Goal: Find specific page/section: Find specific page/section

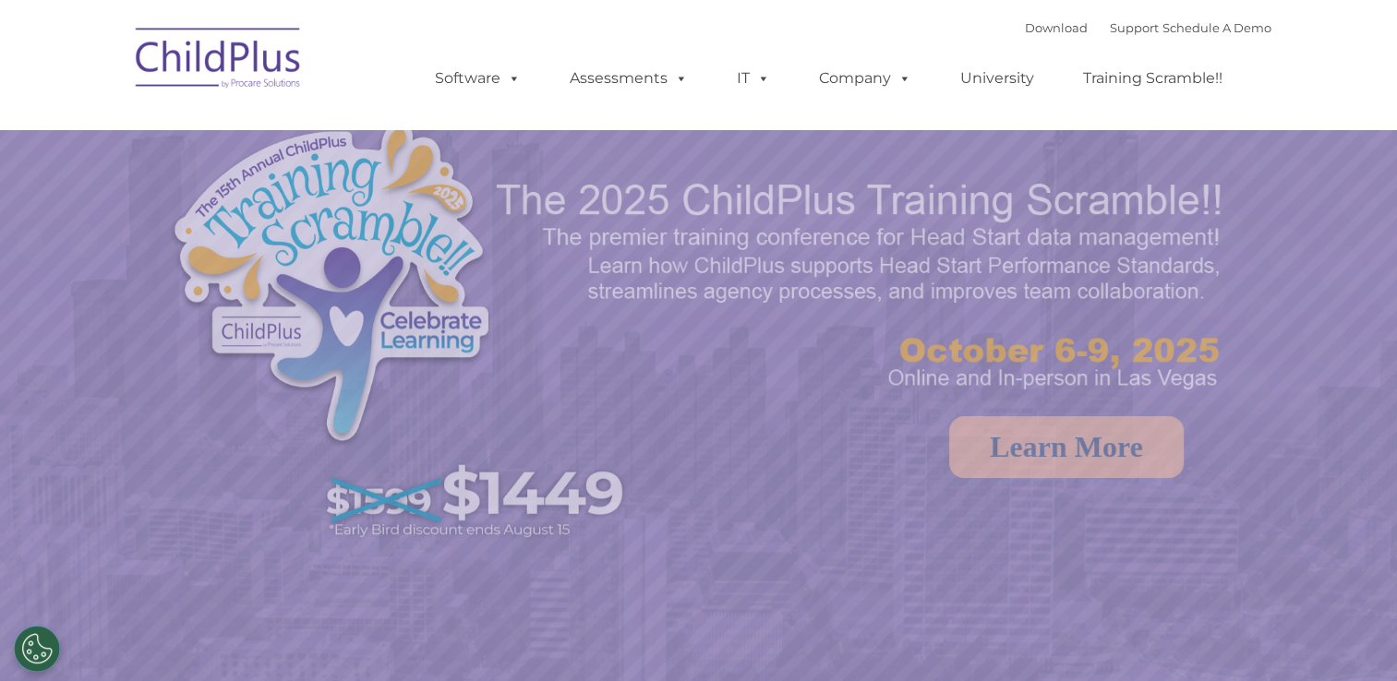
select select "MEDIUM"
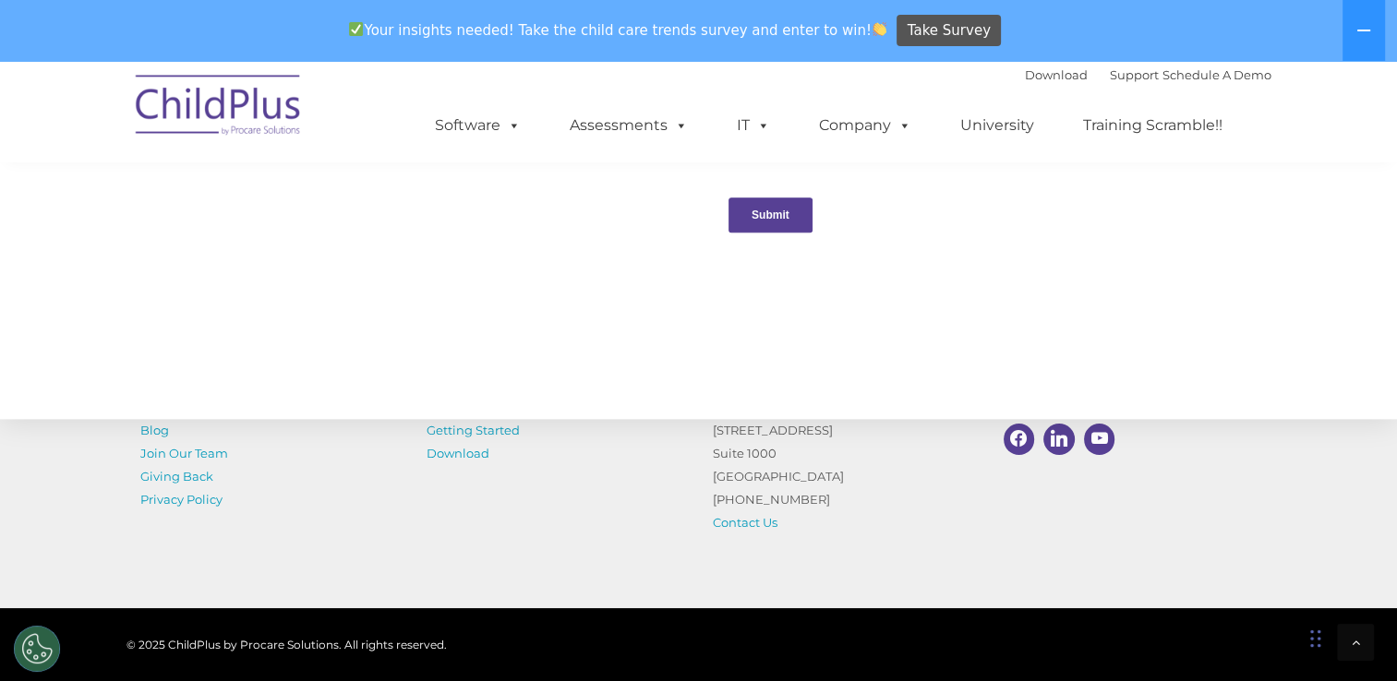
scroll to position [2108, 0]
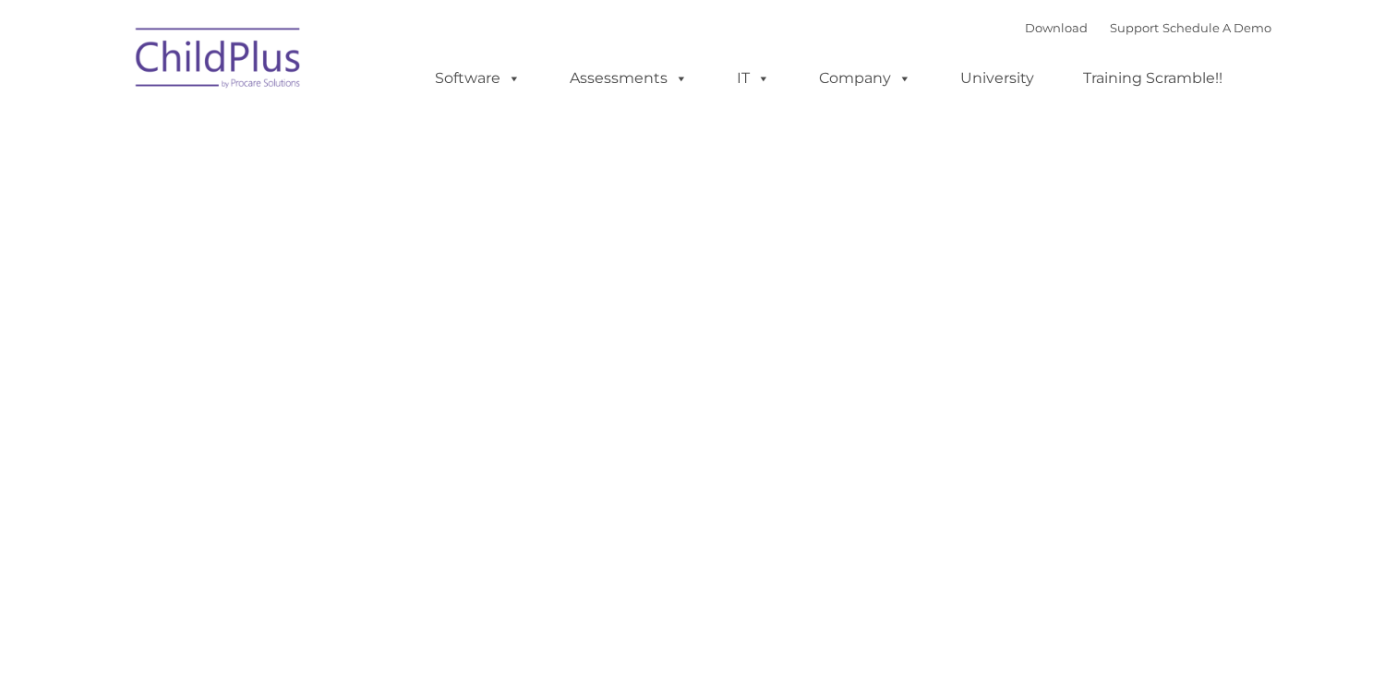
type input ""
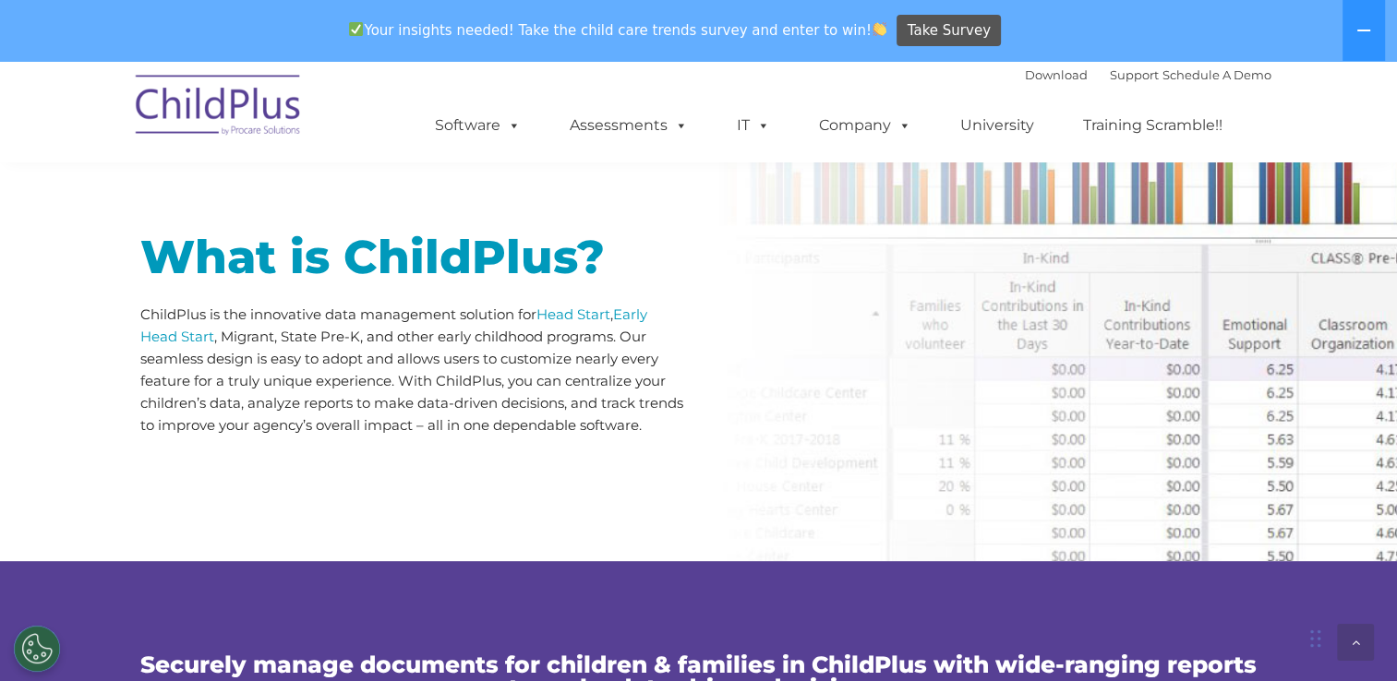
scroll to position [960, 0]
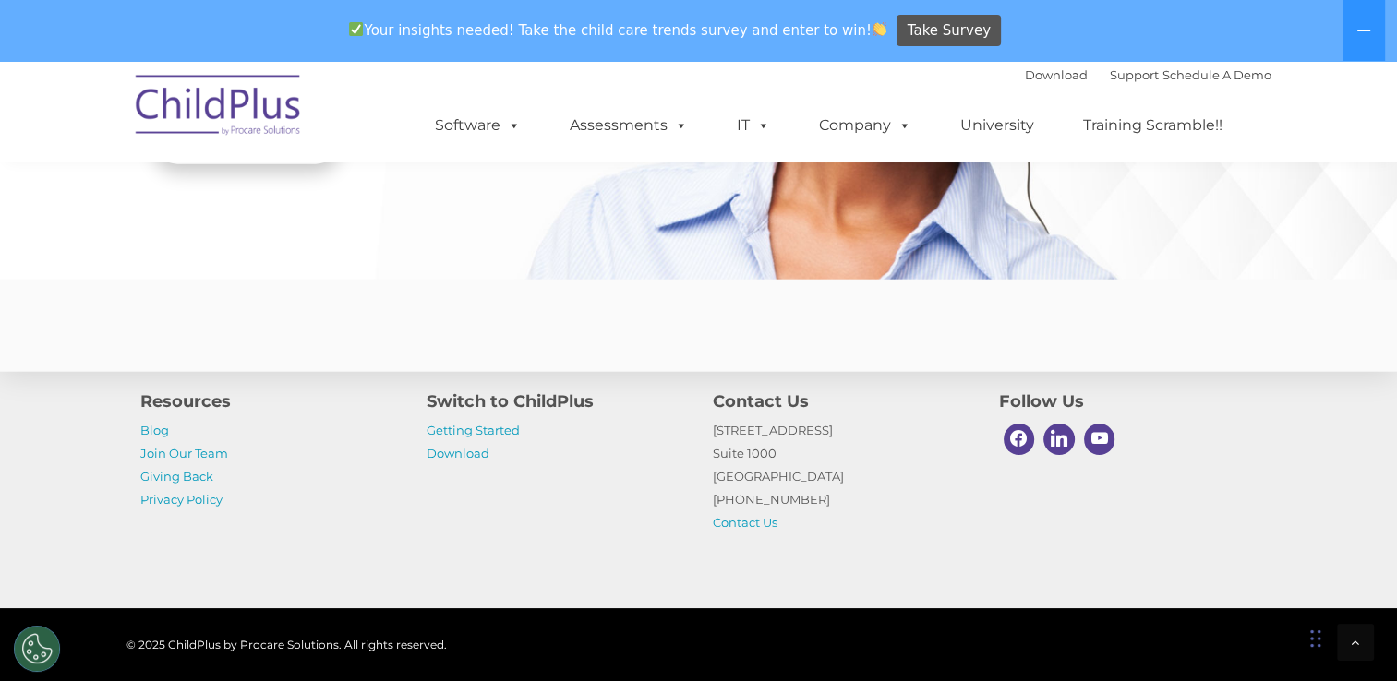
scroll to position [4604, 0]
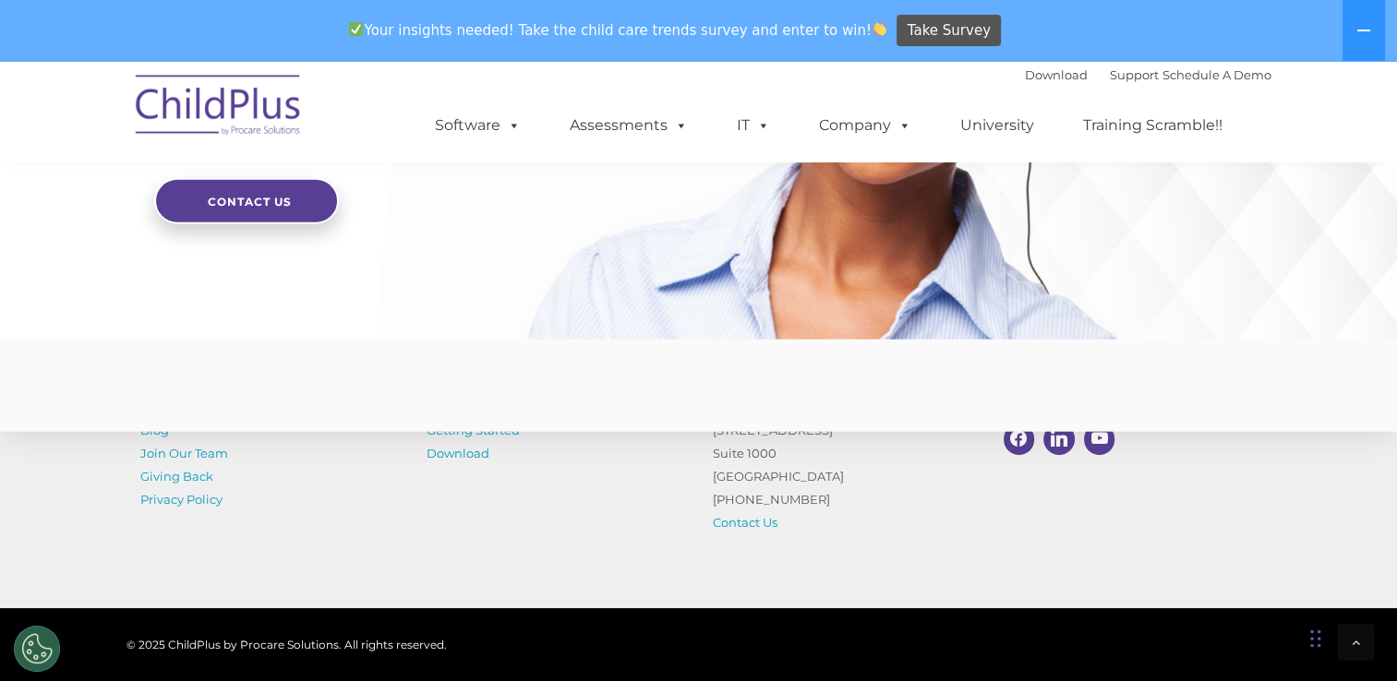
scroll to position [4604, 0]
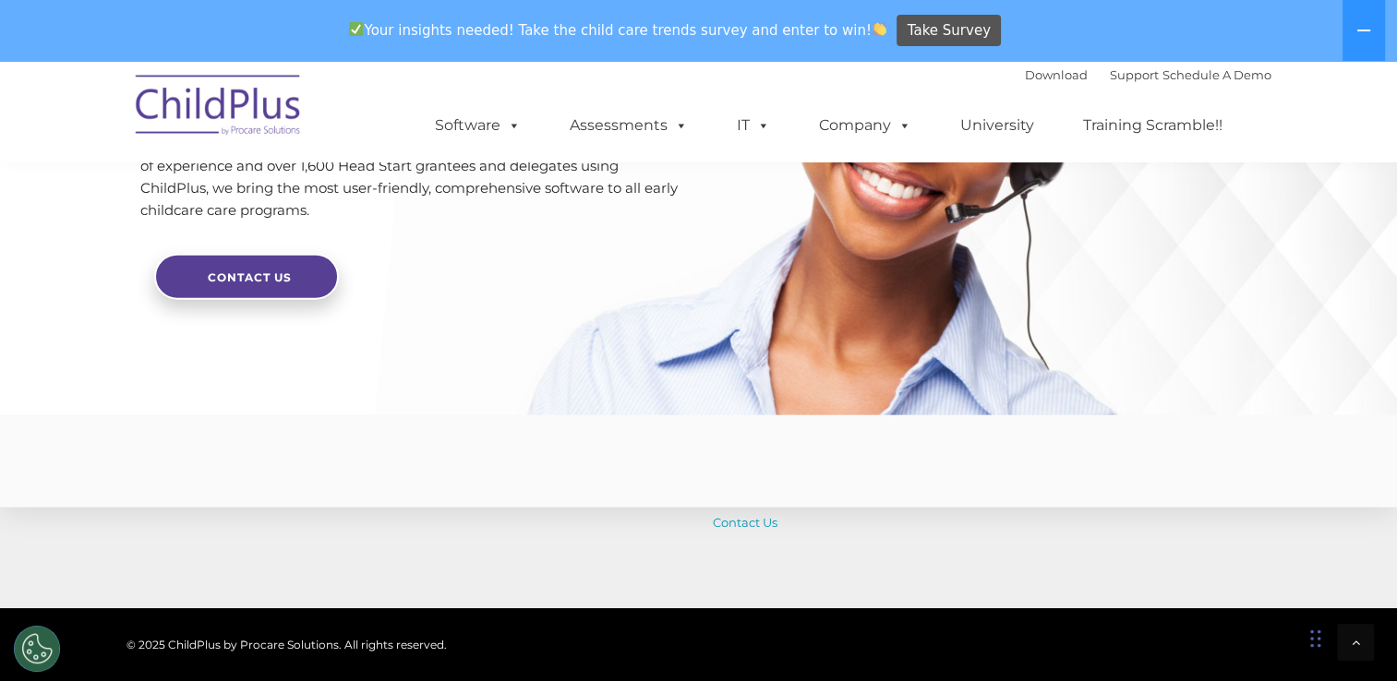
scroll to position [4604, 0]
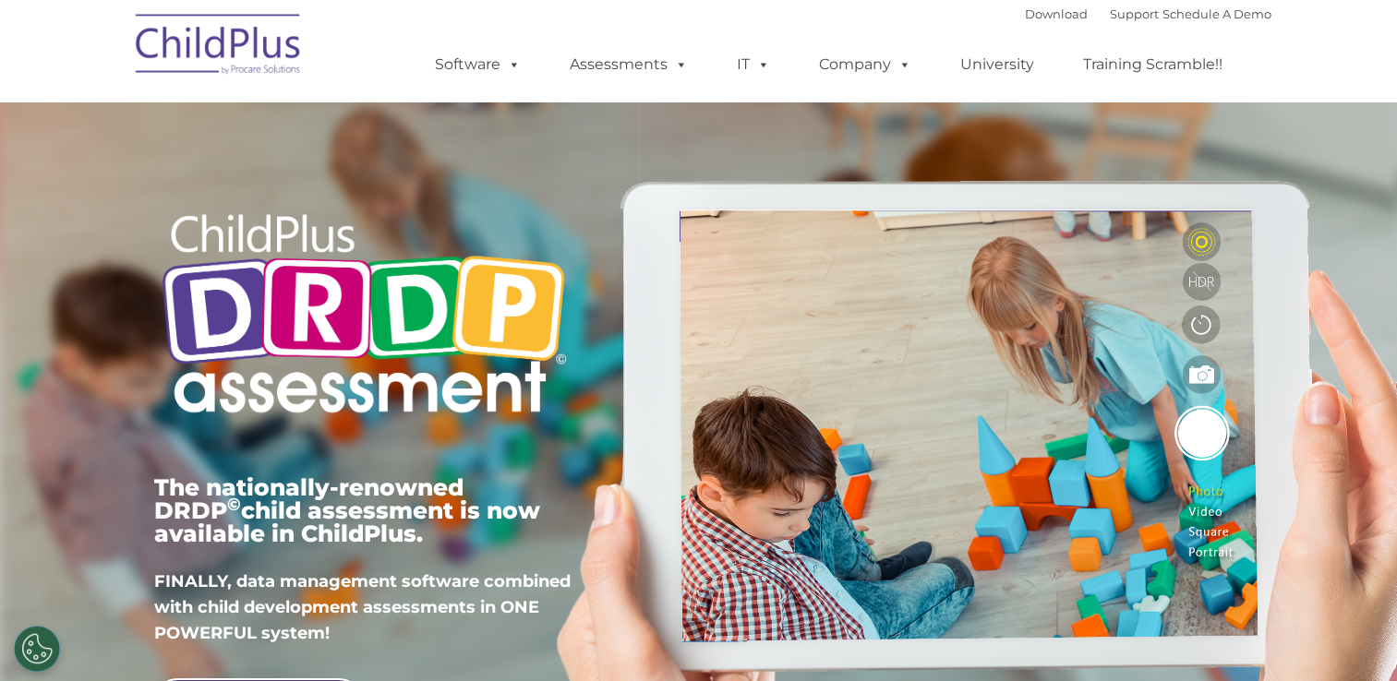
type input ""
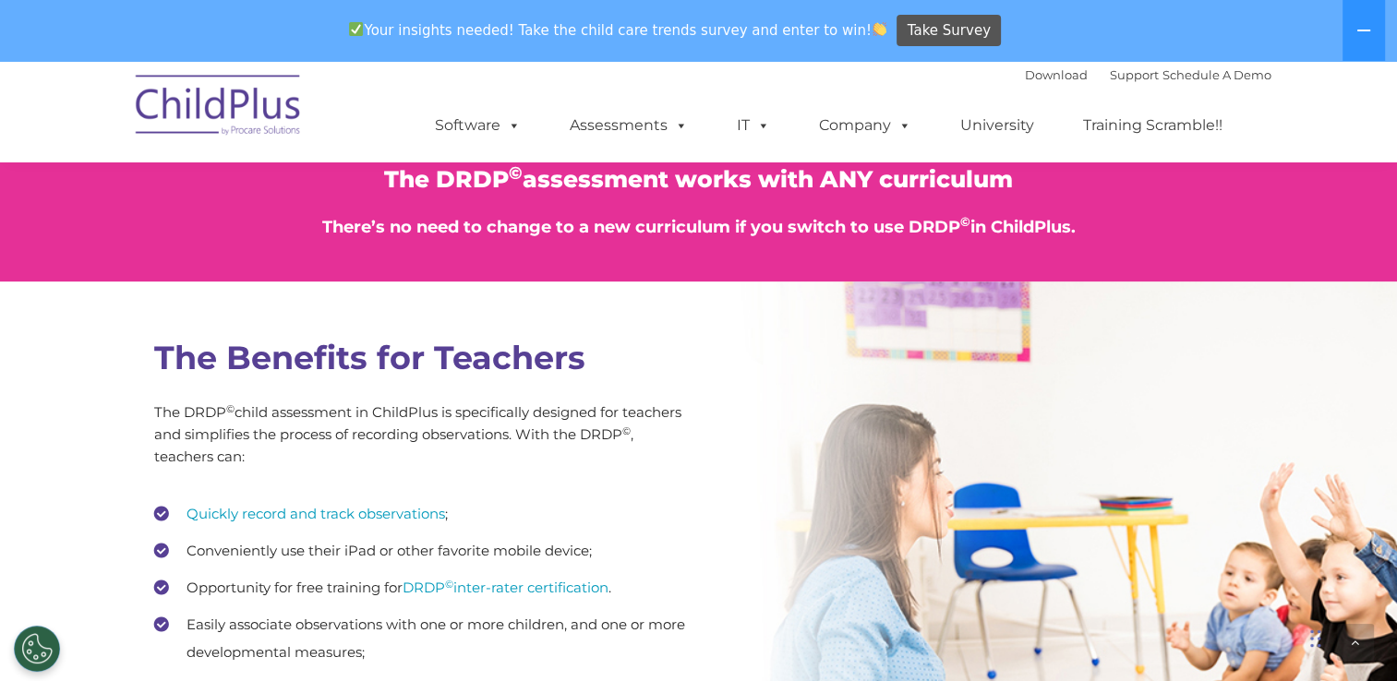
scroll to position [2286, 0]
